Goal: Obtain resource: Download file/media

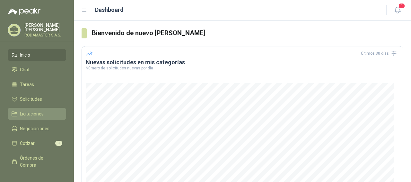
click at [37, 114] on span "Licitaciones" at bounding box center [32, 114] width 24 height 7
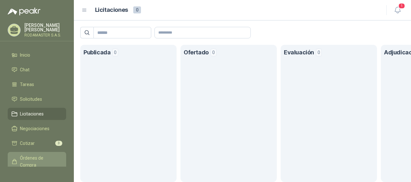
click at [29, 159] on span "Órdenes de Compra" at bounding box center [40, 162] width 40 height 14
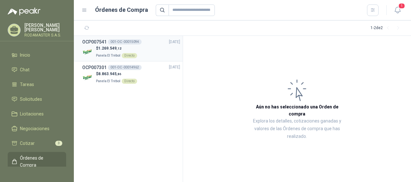
click at [113, 43] on div "001-OC -00015094" at bounding box center [125, 41] width 34 height 5
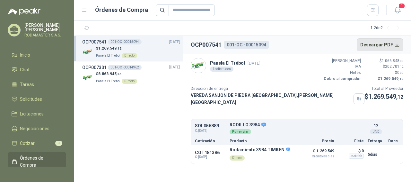
click at [394, 44] on button "Descargar PDF" at bounding box center [379, 44] width 47 height 13
